Goal: Transaction & Acquisition: Purchase product/service

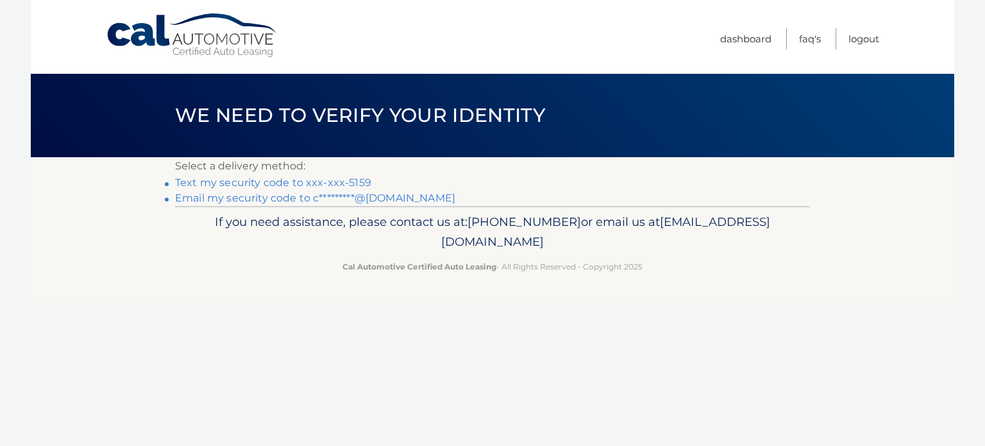
click at [300, 183] on link "Text my security code to xxx-xxx-5159" at bounding box center [273, 182] width 196 height 12
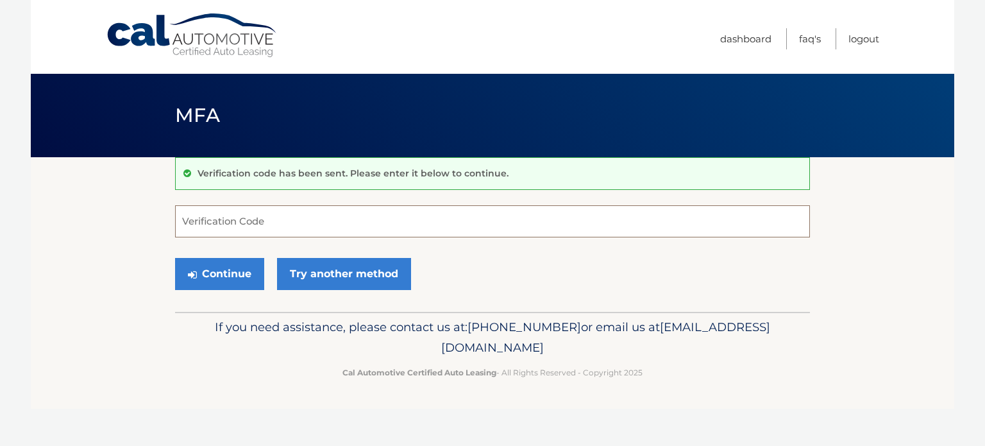
click at [290, 220] on input "Verification Code" at bounding box center [492, 221] width 635 height 32
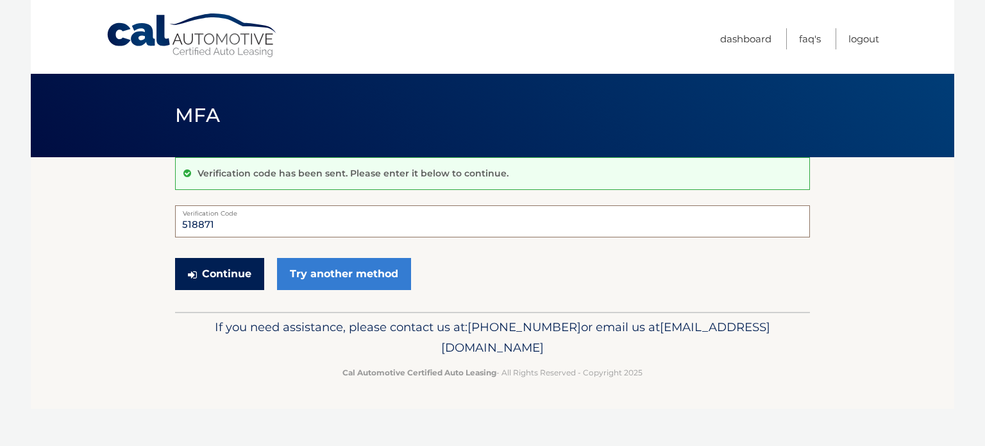
type input "518871"
click at [226, 264] on button "Continue" at bounding box center [219, 274] width 89 height 32
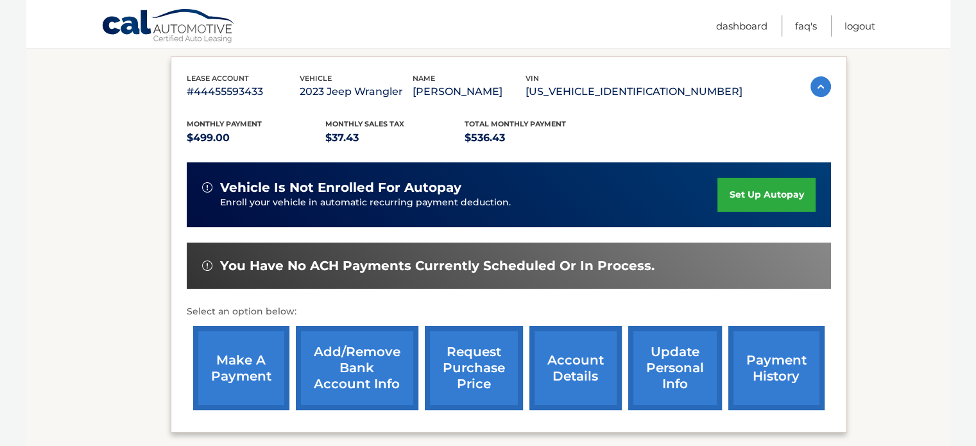
scroll to position [210, 0]
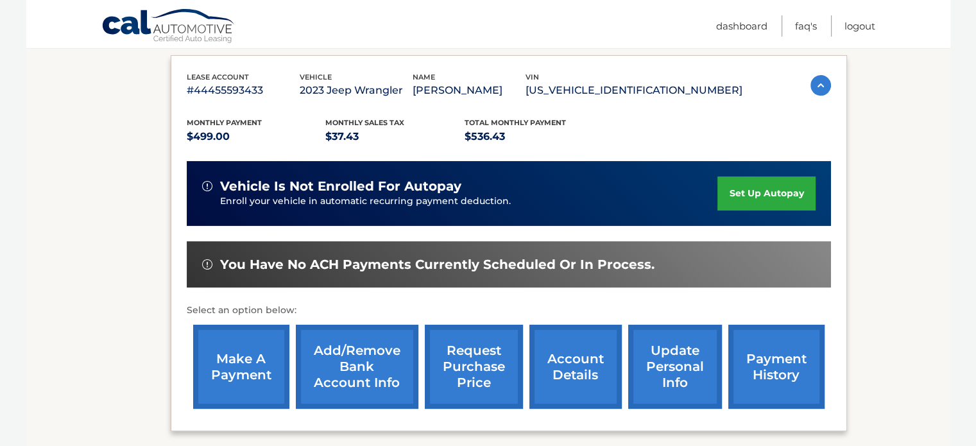
click at [262, 373] on link "make a payment" at bounding box center [241, 367] width 96 height 84
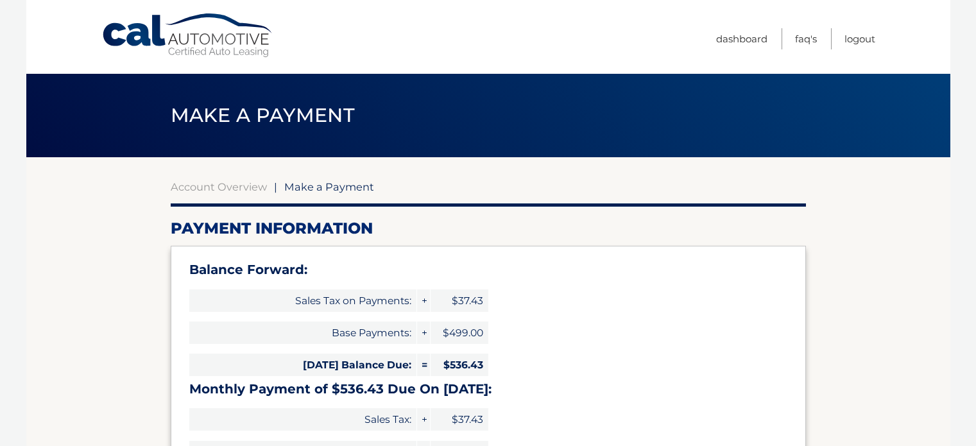
select select "MGFmY2E0MTMtYWM3NS00YTM0LTgwODEtYzZjNjc5ZGE5MzYz"
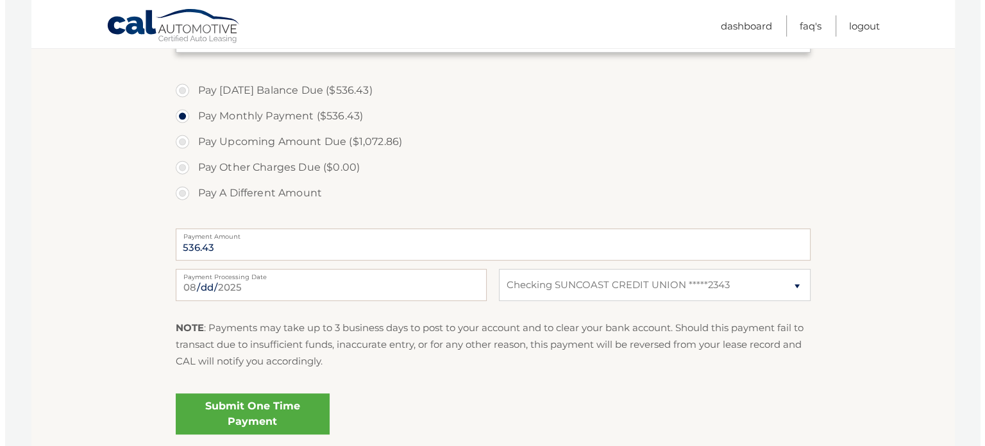
scroll to position [454, 0]
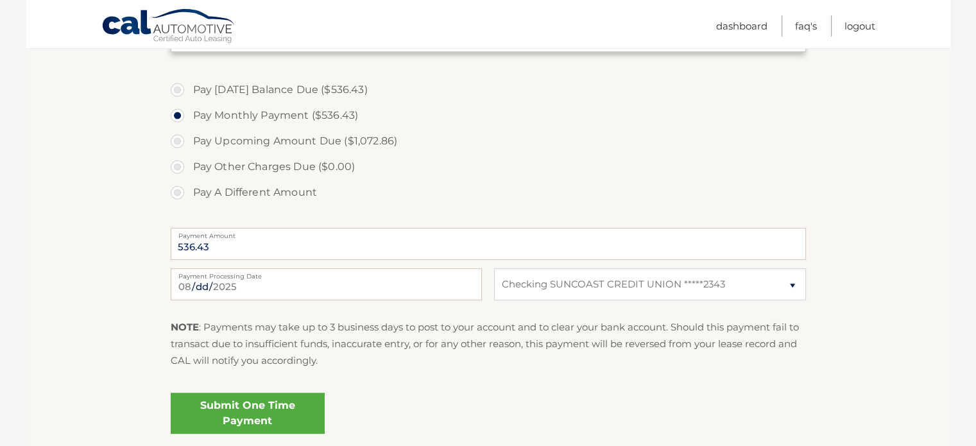
click at [235, 411] on link "Submit One Time Payment" at bounding box center [248, 413] width 154 height 41
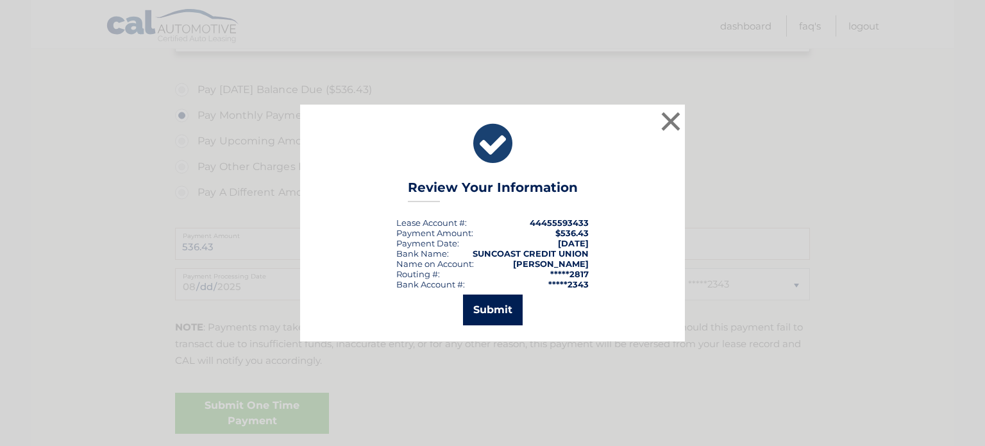
click at [487, 304] on button "Submit" at bounding box center [493, 309] width 60 height 31
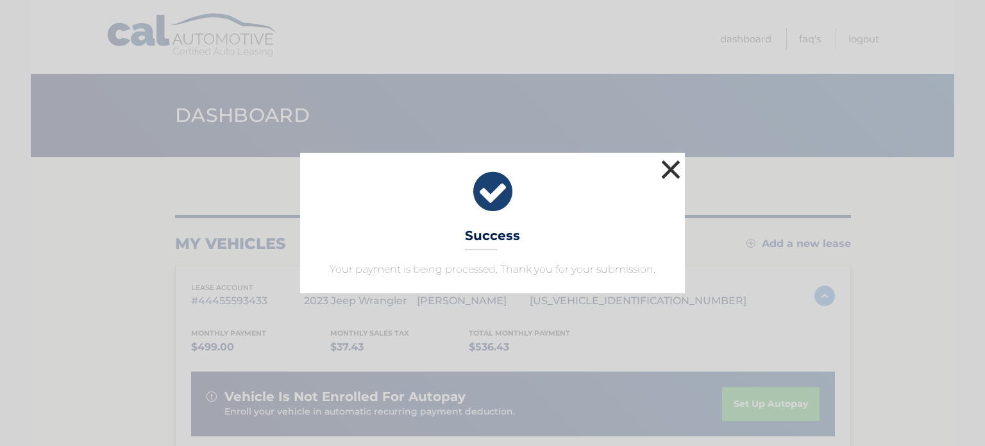
click at [674, 171] on button "×" at bounding box center [671, 170] width 26 height 26
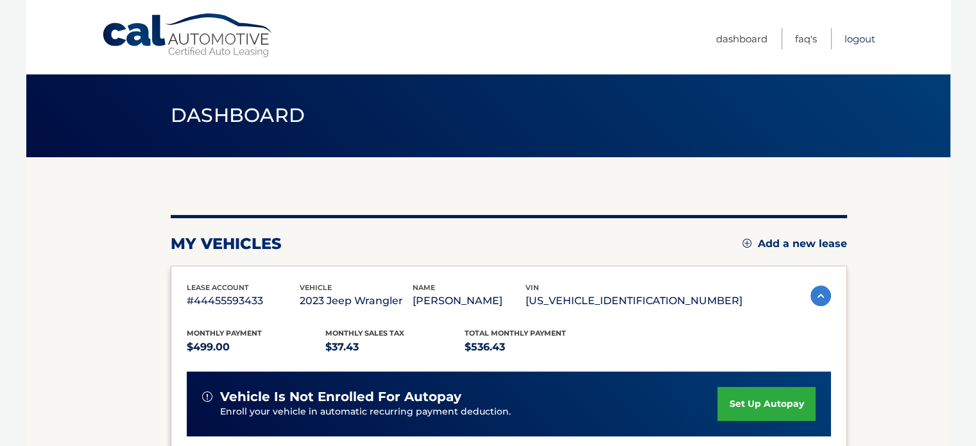
click at [856, 39] on link "Logout" at bounding box center [859, 38] width 31 height 21
